Goal: Task Accomplishment & Management: Use online tool/utility

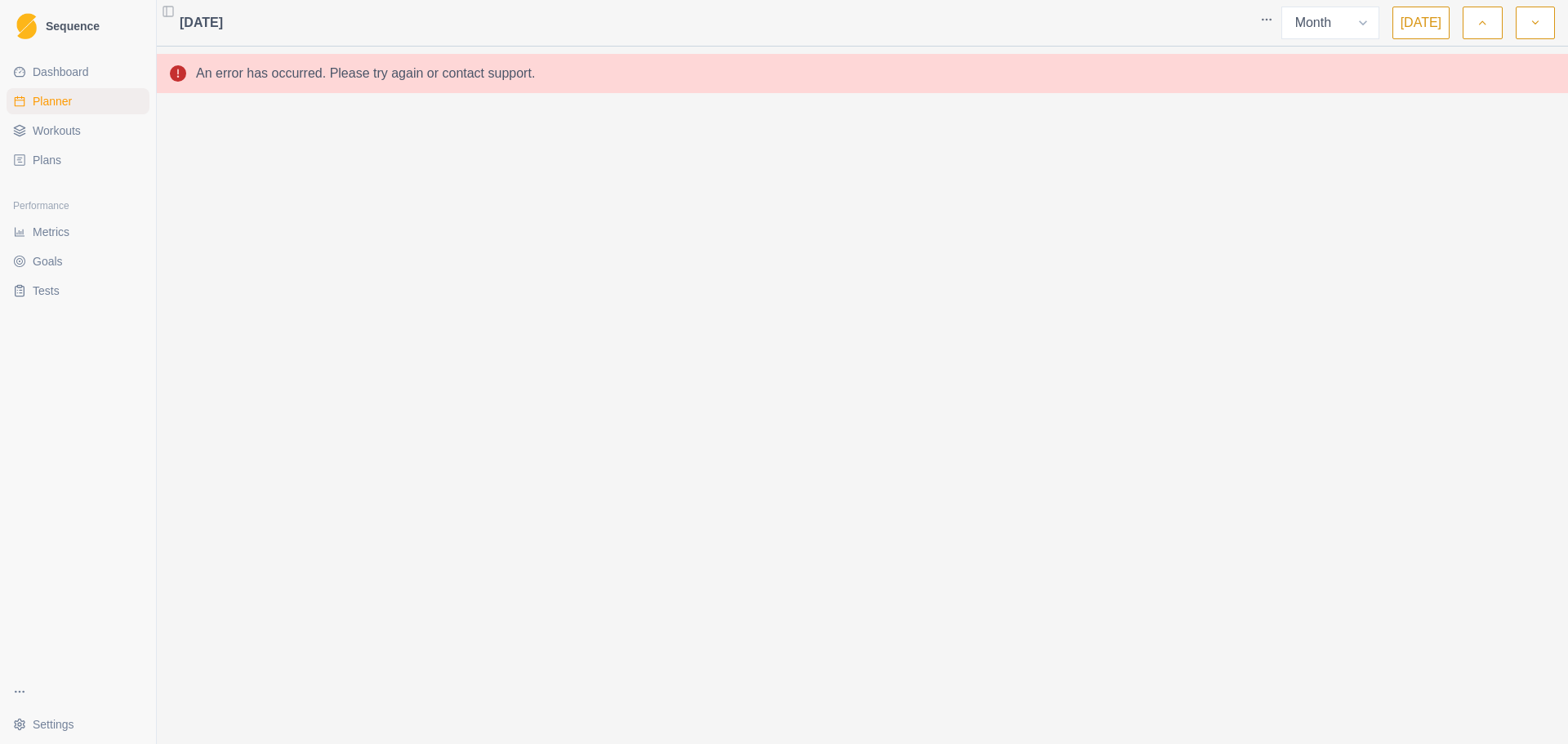
select select "month"
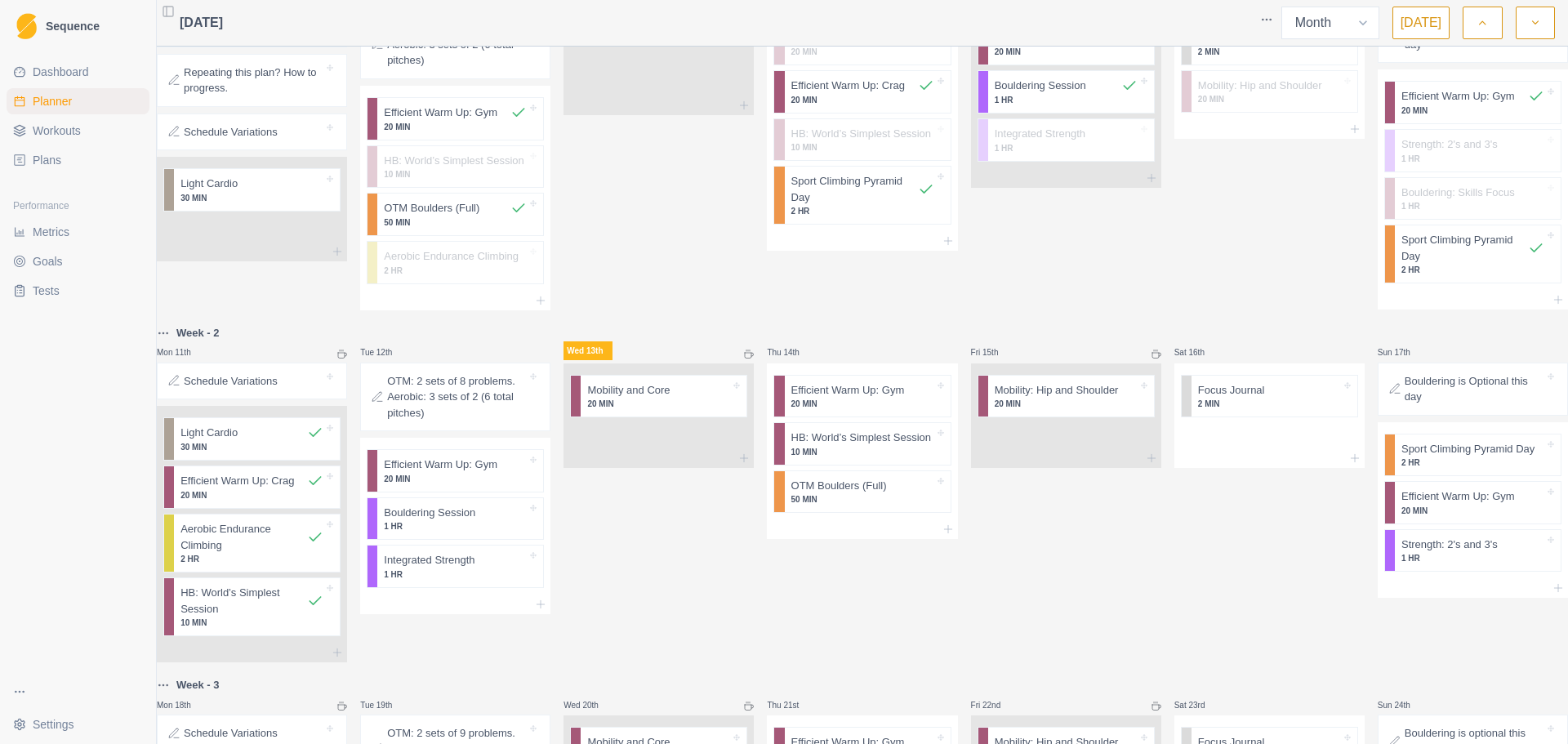
scroll to position [245, 0]
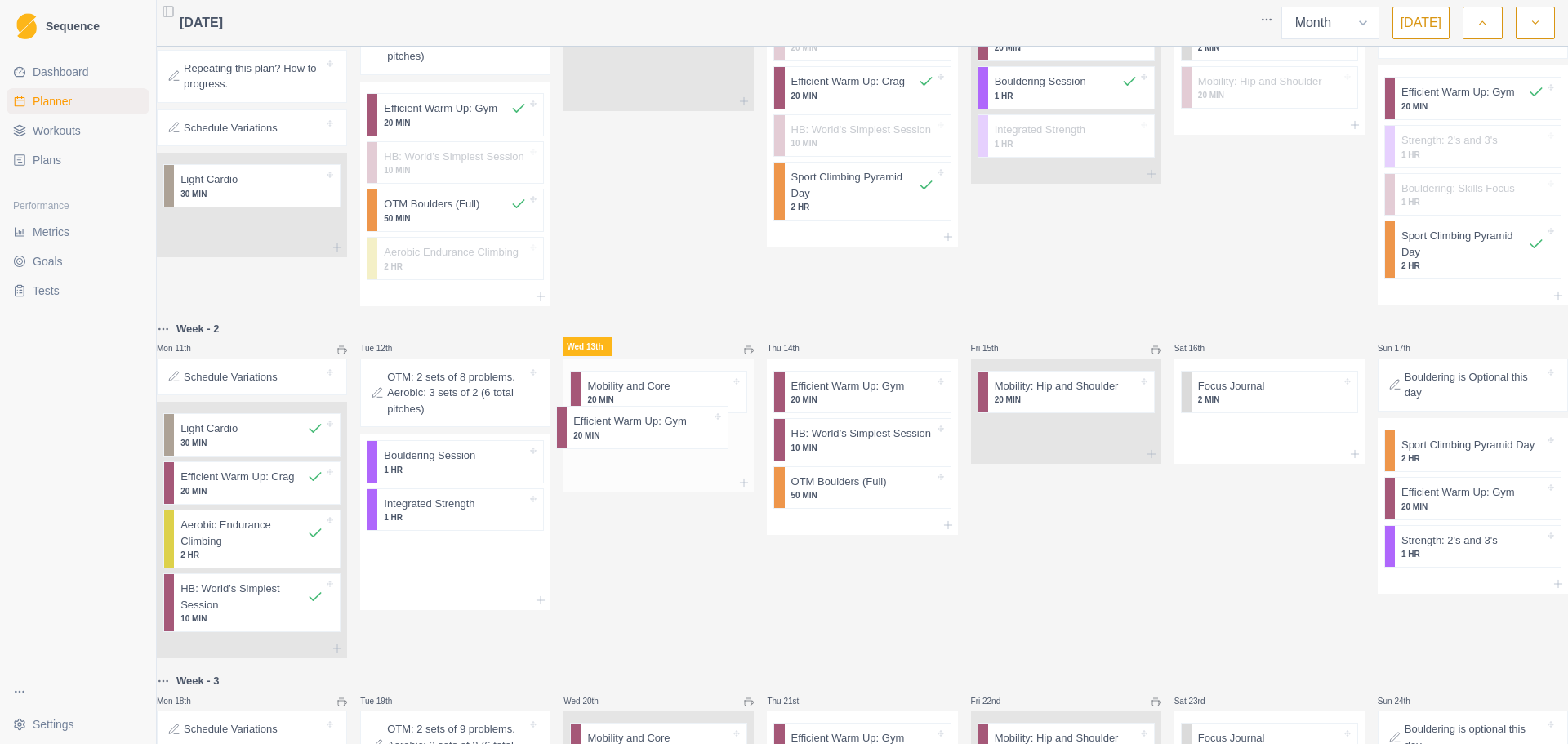
drag, startPoint x: 445, startPoint y: 484, endPoint x: 633, endPoint y: 444, distance: 192.2
click at [633, 444] on div "Mon 28th Tue 29th Wed 30th Thu 31st Fri 1st Sat 2nd Sun 3rd Week - 1 Mon 4th St…" at bounding box center [861, 553] width 1411 height 1489
drag, startPoint x: 495, startPoint y: 459, endPoint x: 666, endPoint y: 485, distance: 173.0
click at [666, 485] on div "Mon 28th Tue 29th Wed 30th Thu 31st Fri 1st Sat 2nd Sun 3rd Week - 1 Mon 4th St…" at bounding box center [861, 553] width 1411 height 1489
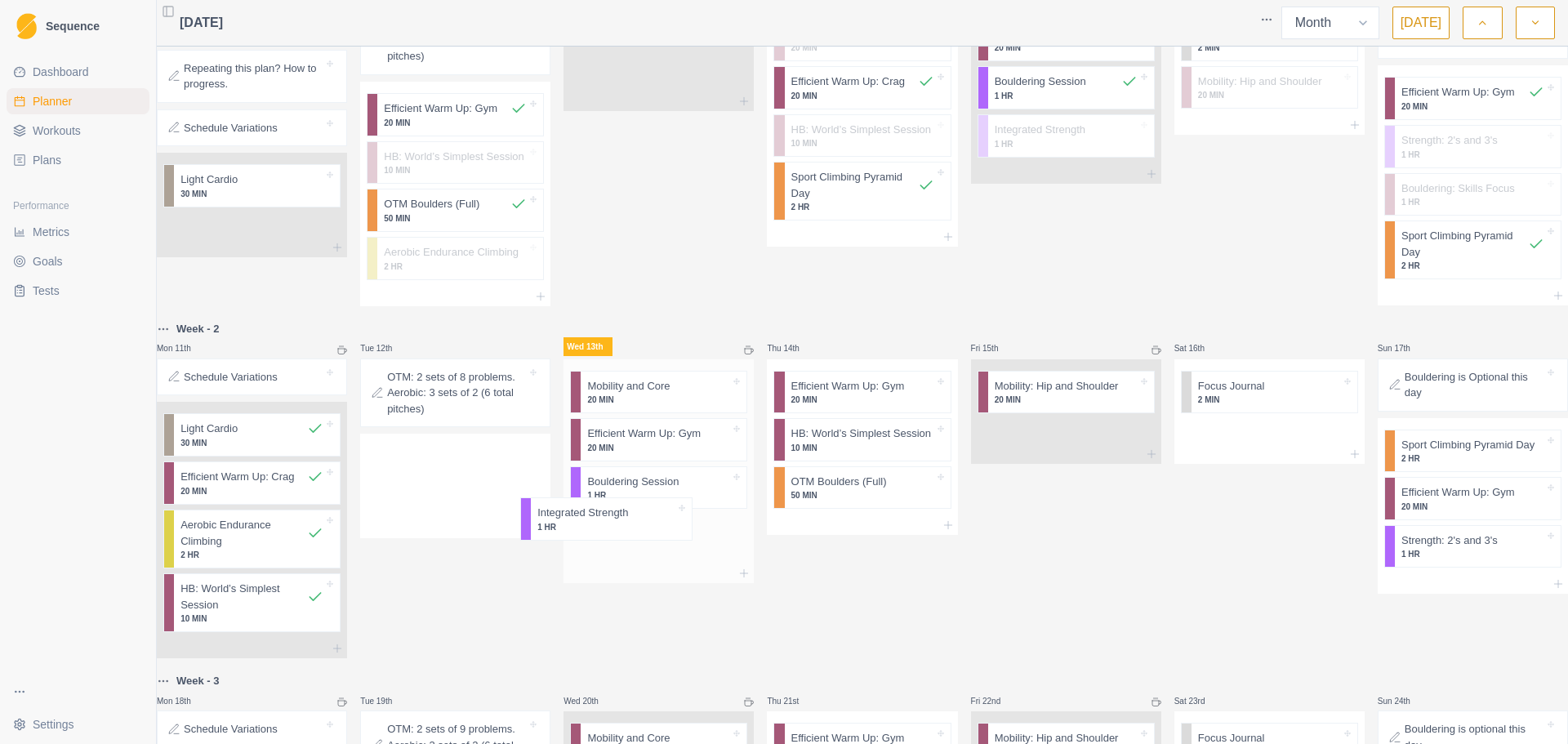
drag, startPoint x: 435, startPoint y: 476, endPoint x: 593, endPoint y: 528, distance: 166.3
click at [593, 528] on div "Mon 28th Tue 29th Wed 30th Thu 31st Fri 1st Sat 2nd Sun 3rd Week - 1 Mon 4th St…" at bounding box center [861, 553] width 1411 height 1489
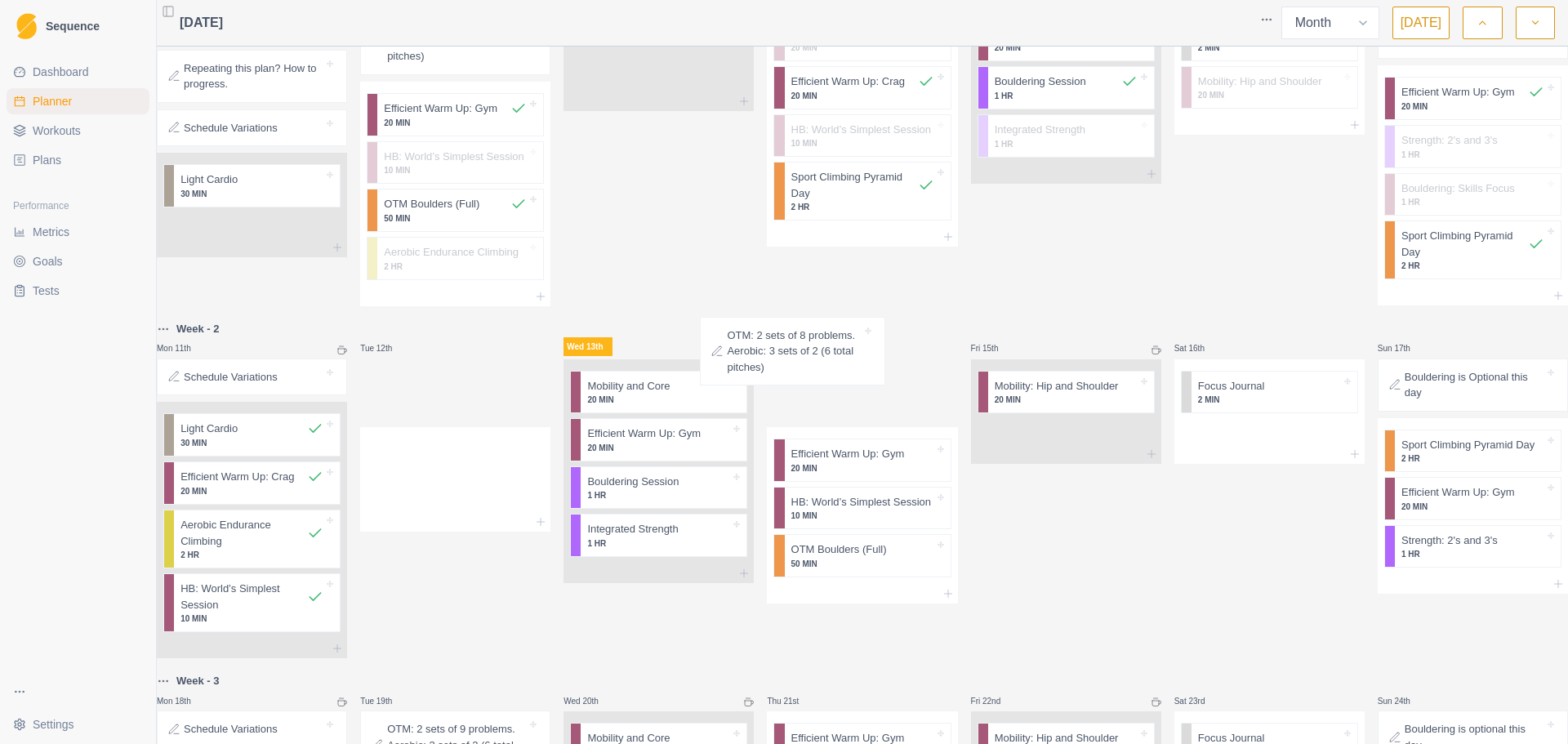
drag, startPoint x: 437, startPoint y: 406, endPoint x: 775, endPoint y: 361, distance: 341.0
click at [775, 361] on div "Mon 28th Tue 29th Wed 30th Thu 31st Fri 1st Sat 2nd Sun 3rd Week - 1 Mon 4th St…" at bounding box center [861, 553] width 1411 height 1489
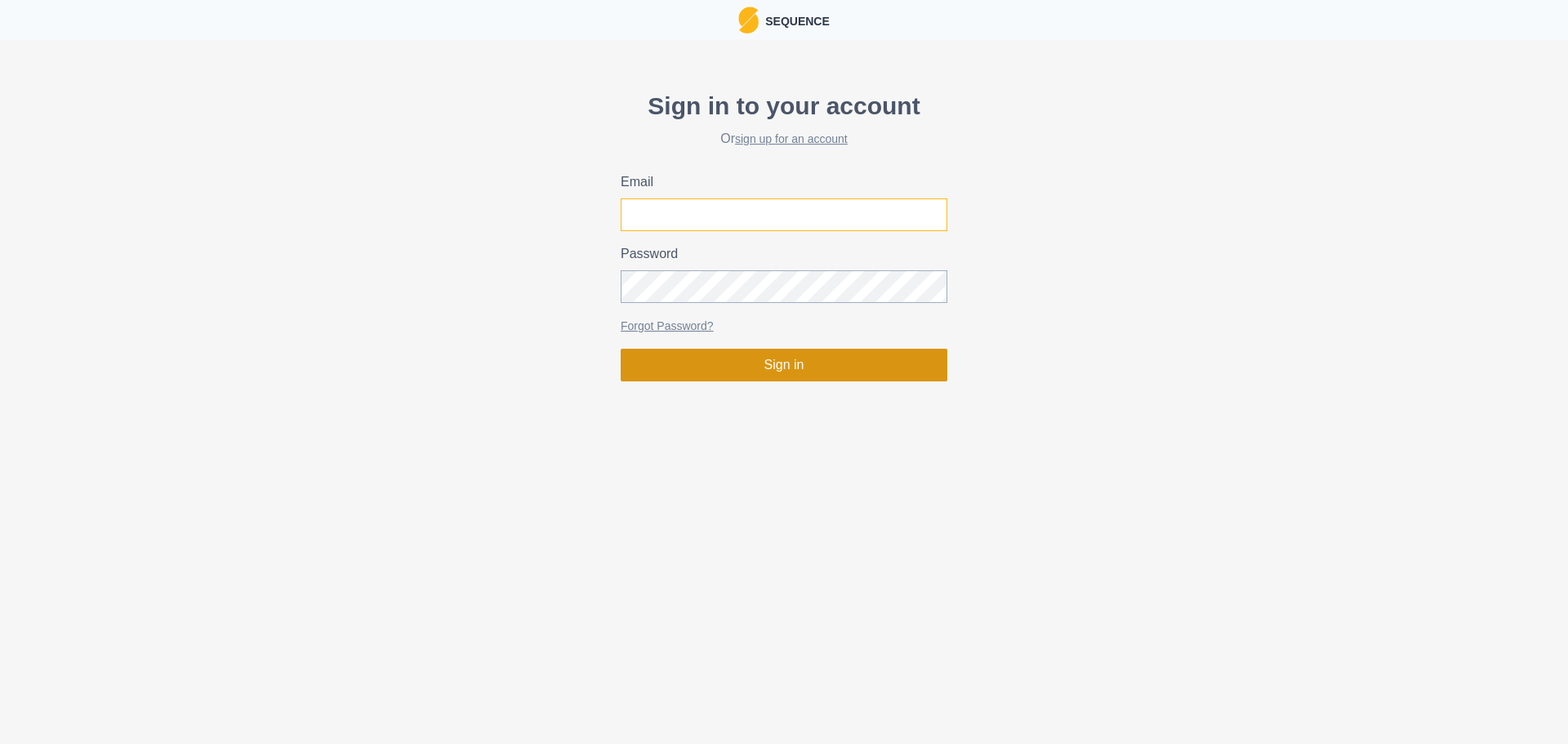
type input "[PERSON_NAME][EMAIL_ADDRESS][DOMAIN_NAME]"
click at [742, 370] on button "Sign in" at bounding box center [784, 365] width 326 height 32
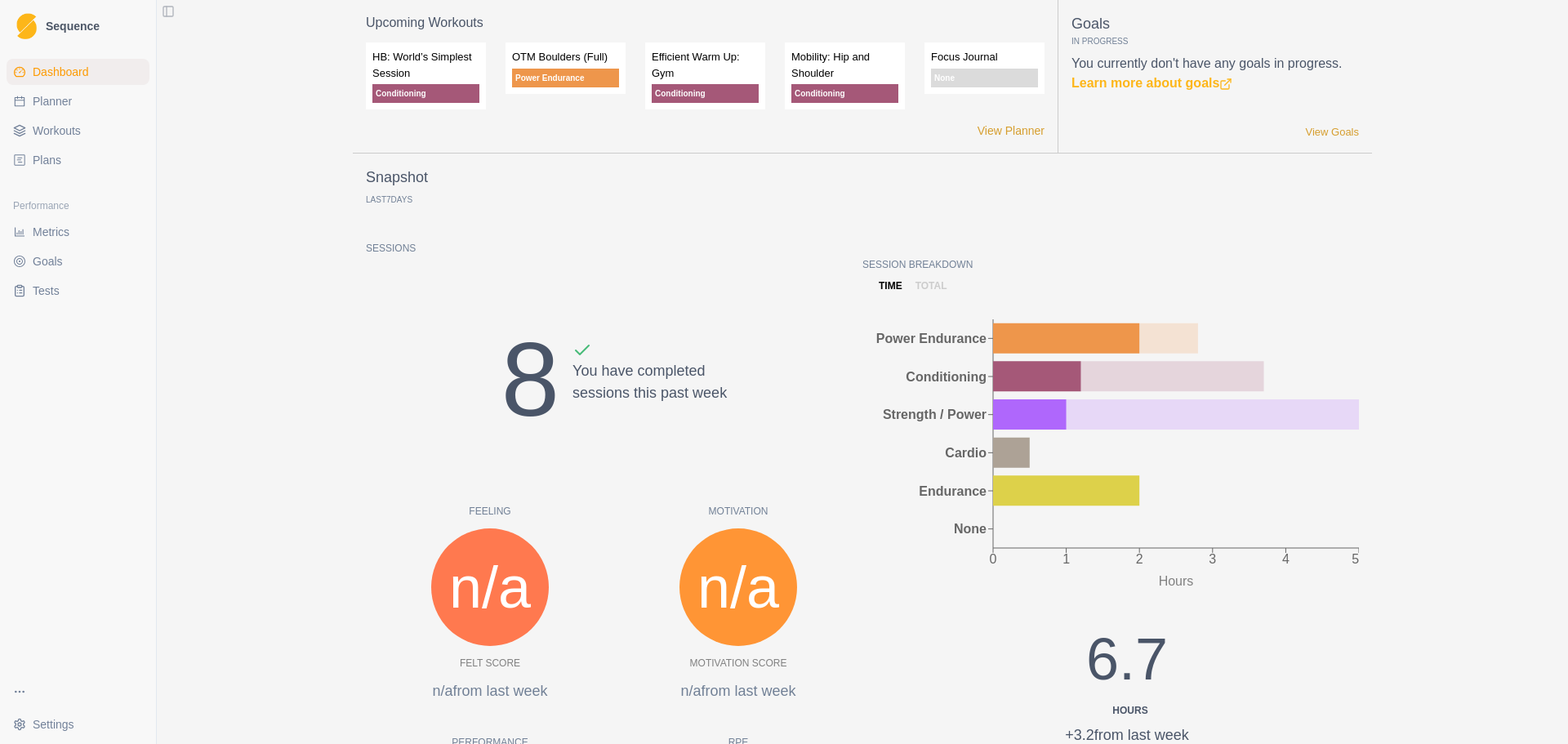
click at [84, 104] on link "Planner" at bounding box center [78, 101] width 143 height 26
select select "month"
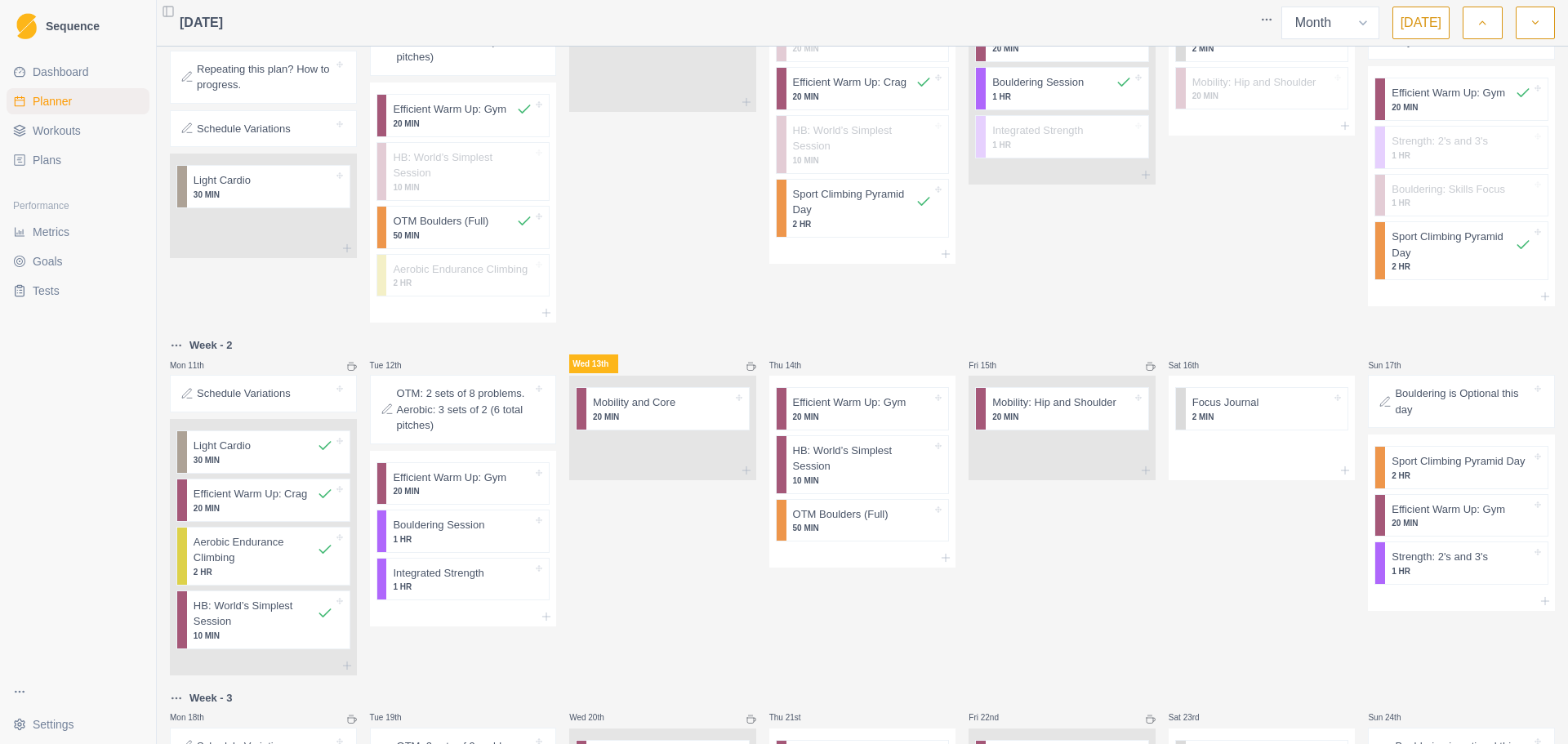
scroll to position [245, 0]
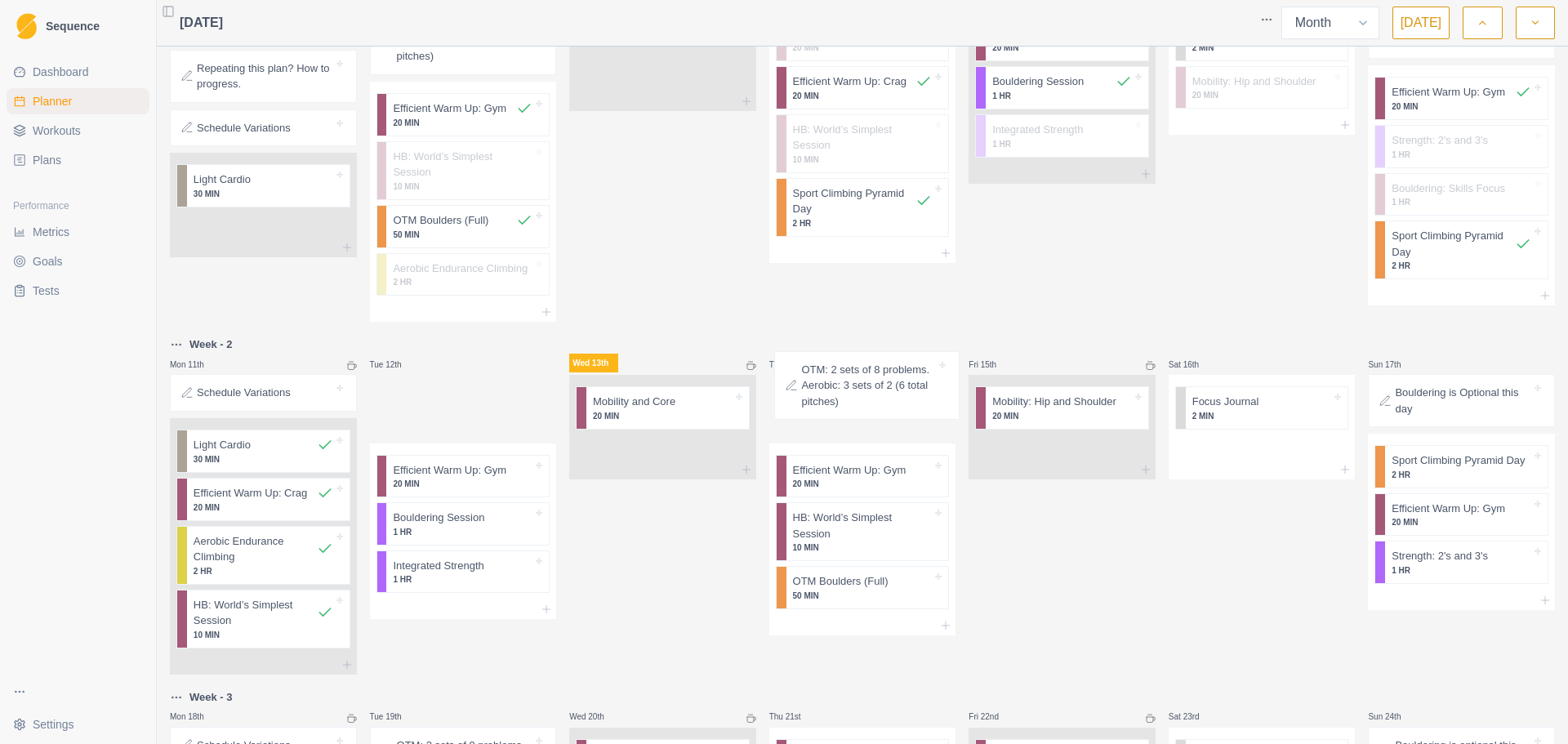
drag, startPoint x: 462, startPoint y: 390, endPoint x: 903, endPoint y: 389, distance: 441.0
click at [903, 389] on div "Mon 28th Tue 29th Wed 30th Thu 31st Fri 1st Sat 2nd Sun 3rd Week - 1 Mon 4th St…" at bounding box center [862, 577] width 1385 height 1537
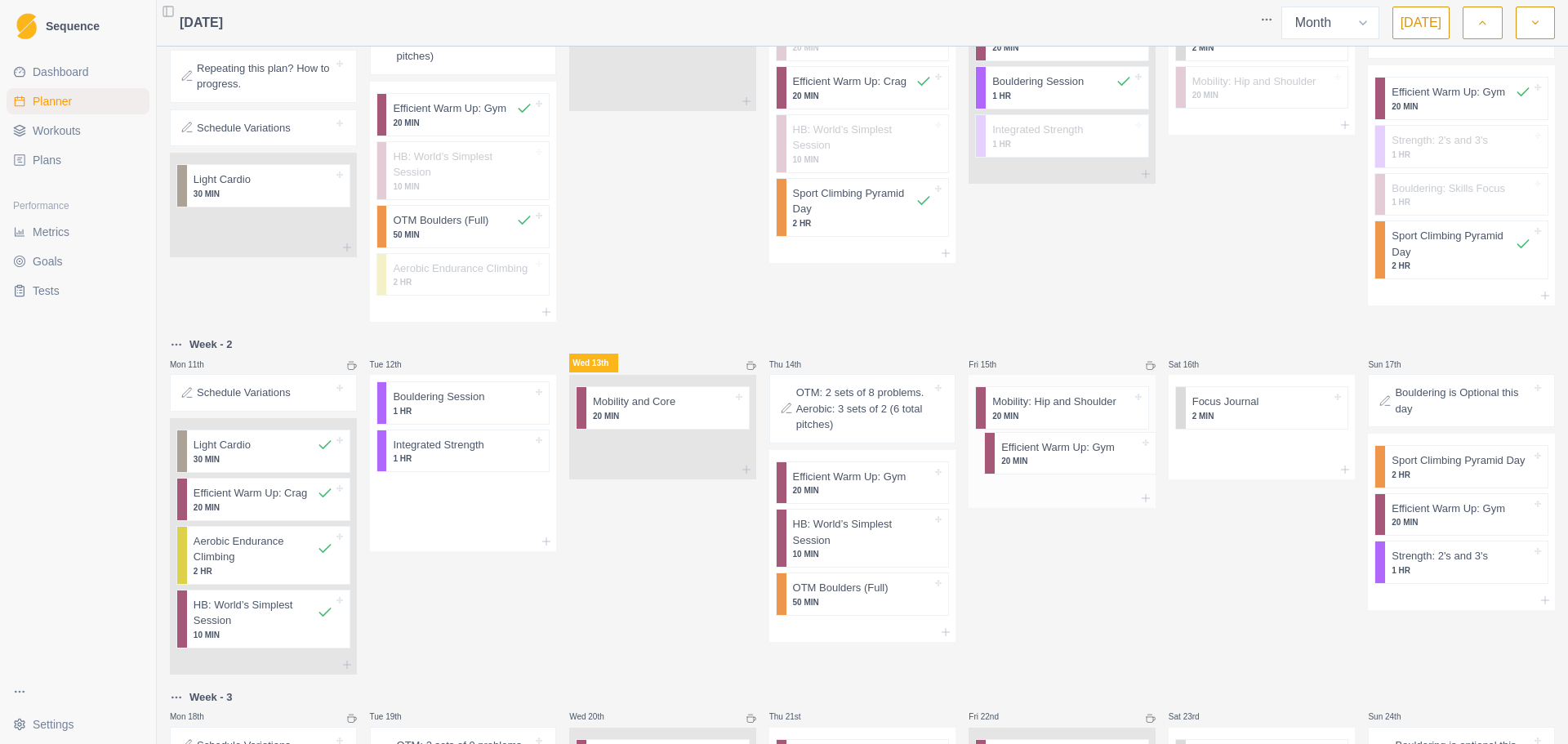
drag, startPoint x: 459, startPoint y: 409, endPoint x: 1074, endPoint y: 472, distance: 618.2
click at [1074, 472] on div "Mon 28th Tue 29th Wed 30th Thu 31st Fri 1st Sat 2nd Sun 3rd Week - 1 Mon 4th St…" at bounding box center [862, 577] width 1385 height 1537
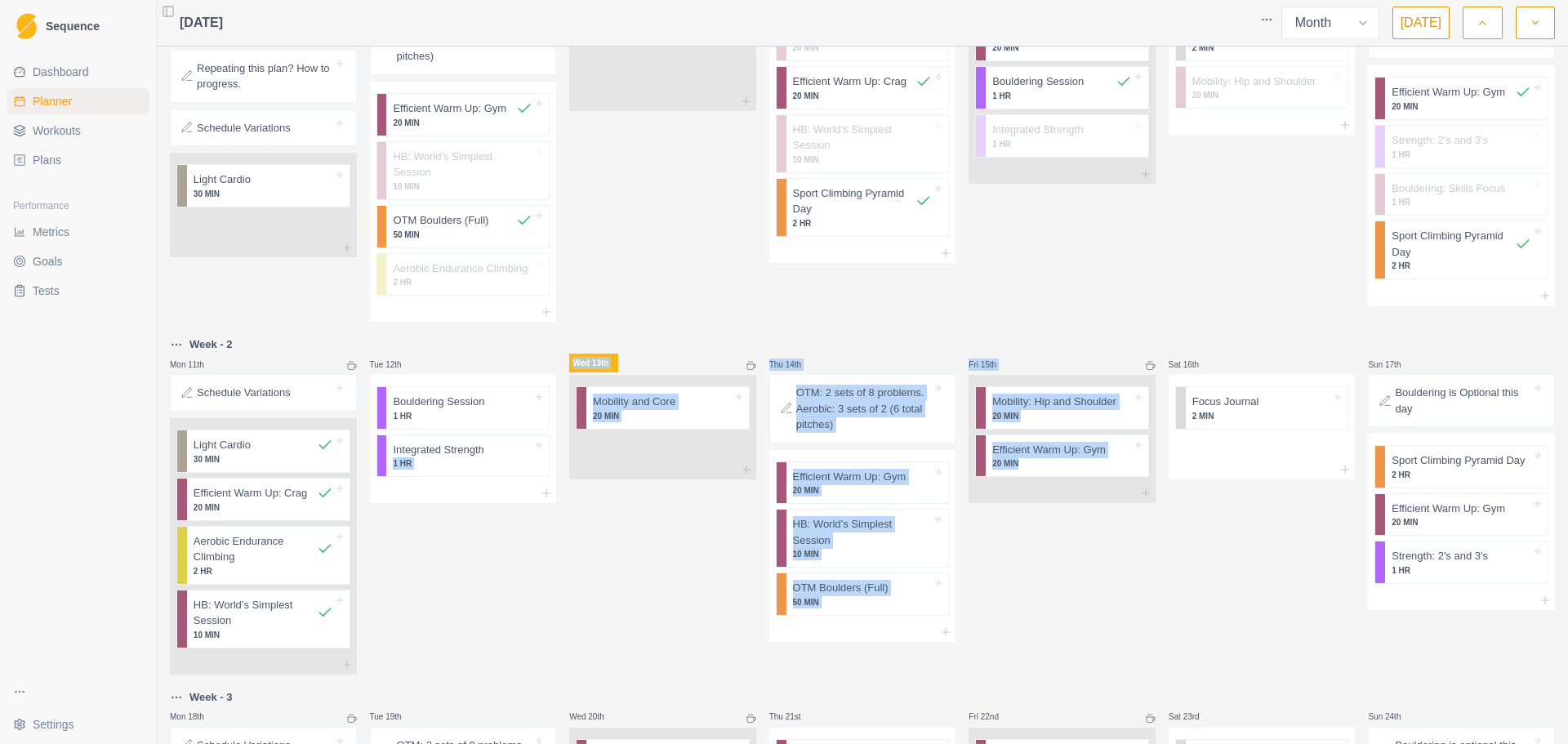
drag, startPoint x: 485, startPoint y: 413, endPoint x: 1119, endPoint y: 510, distance: 641.4
click at [1119, 510] on div "Mon 28th Tue 29th Wed 30th Thu 31st Fri 1st Sat 2nd Sun 3rd Week - 1 Mon 4th St…" at bounding box center [862, 577] width 1385 height 1537
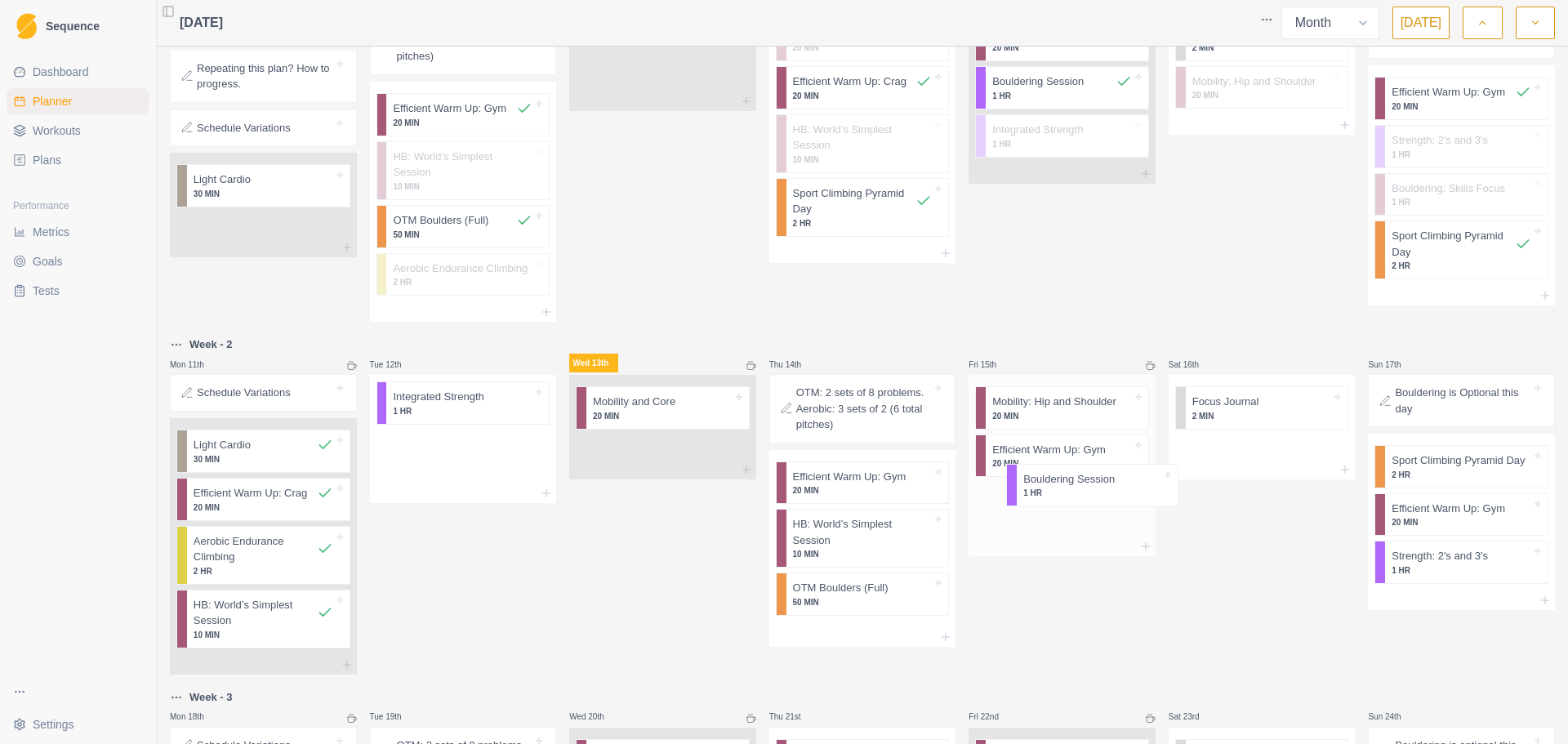
drag, startPoint x: 467, startPoint y: 406, endPoint x: 1104, endPoint y: 502, distance: 644.2
click at [1104, 502] on div "Mon 28th Tue 29th Wed 30th Thu 31st Fri 1st Sat 2nd Sun 3rd Week - 1 Mon 4th St…" at bounding box center [862, 577] width 1385 height 1537
drag, startPoint x: 433, startPoint y: 397, endPoint x: 1050, endPoint y: 549, distance: 635.4
click at [1050, 549] on div "Mon 28th Tue 29th Wed 30th Thu 31st Fri 1st Sat 2nd Sun 3rd Week - 1 Mon 4th St…" at bounding box center [862, 577] width 1385 height 1537
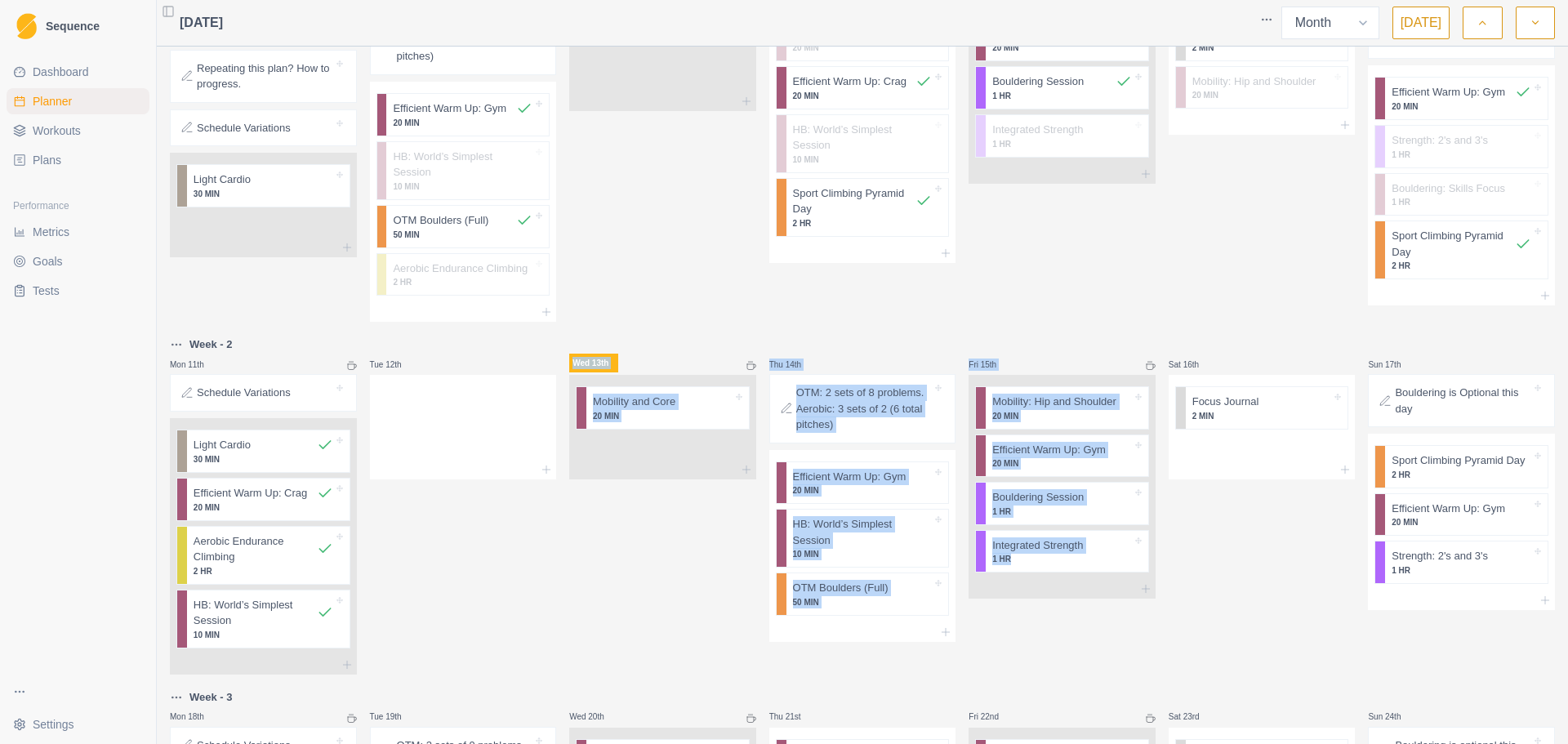
click at [619, 636] on div "Wed 13th Mobility and Core 20 MIN" at bounding box center [662, 504] width 187 height 340
